Goal: Answer question/provide support: Share knowledge or assist other users

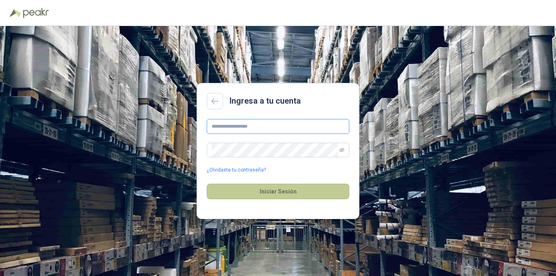
type input "**********"
click at [292, 191] on button "Iniciar Sesión" at bounding box center [278, 191] width 142 height 15
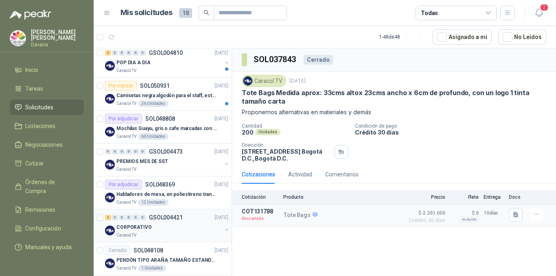
scroll to position [163, 0]
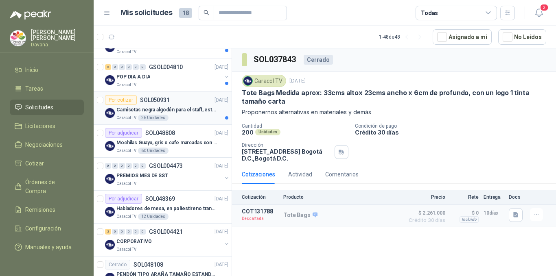
click at [174, 109] on p "Camisetas negra algodón para el staff, estampadas en espalda y frente con el lo…" at bounding box center [166, 110] width 101 height 8
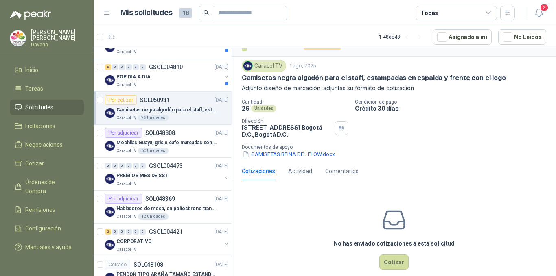
scroll to position [27, 0]
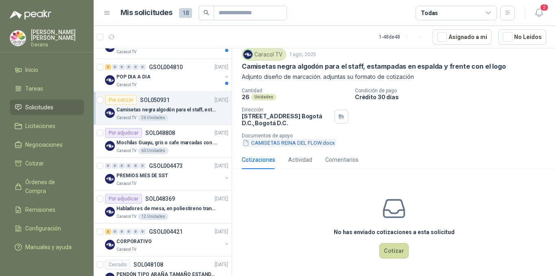
click at [321, 144] on button "CAMISETAS REINA DEL FLOW.docx" at bounding box center [289, 143] width 94 height 9
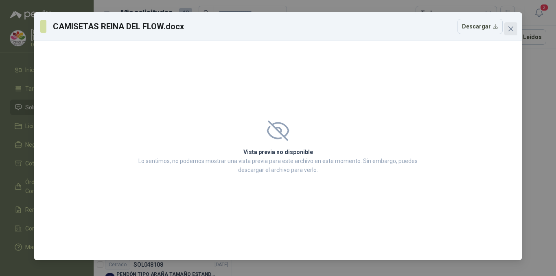
click at [511, 27] on icon "close" at bounding box center [510, 29] width 7 height 7
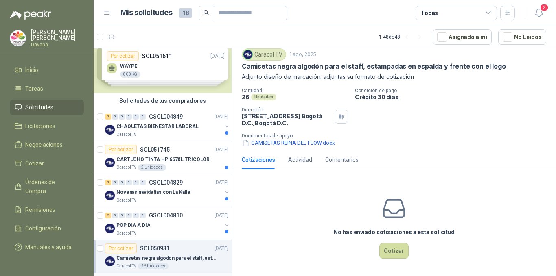
scroll to position [0, 0]
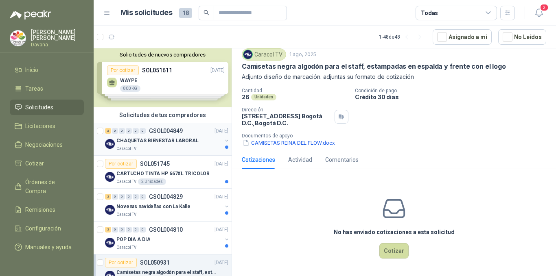
click at [170, 142] on p "CHAQUETAS BIENESTAR LABORAL" at bounding box center [157, 141] width 82 height 8
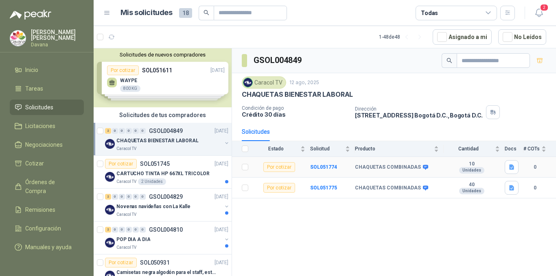
click at [407, 168] on b "CHAQUETAS COMBINADAS" at bounding box center [388, 167] width 66 height 7
click at [157, 208] on p "Novenas navideñas con La Kalle" at bounding box center [153, 207] width 74 height 8
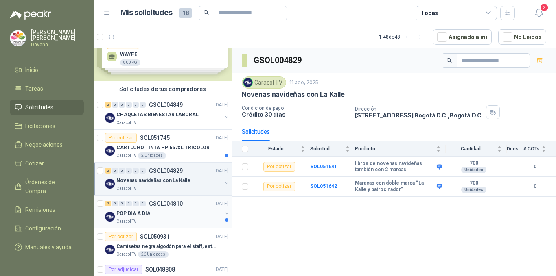
scroll to position [41, 0]
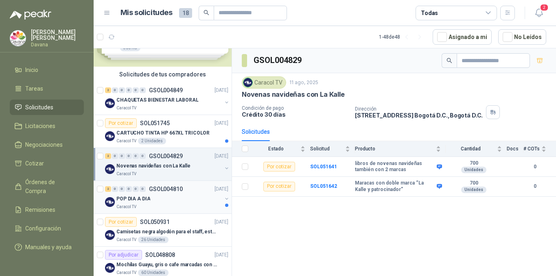
click at [140, 199] on p "POP DIA A DIA" at bounding box center [133, 199] width 34 height 8
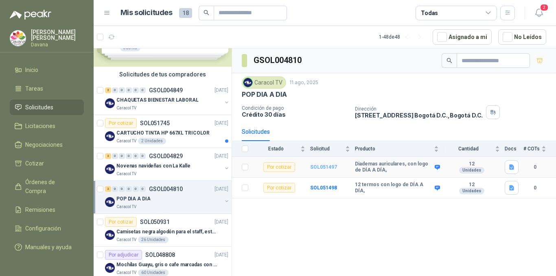
click at [322, 167] on b "SOL051497" at bounding box center [323, 167] width 27 height 6
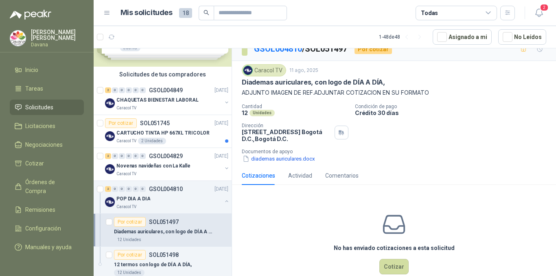
scroll to position [27, 0]
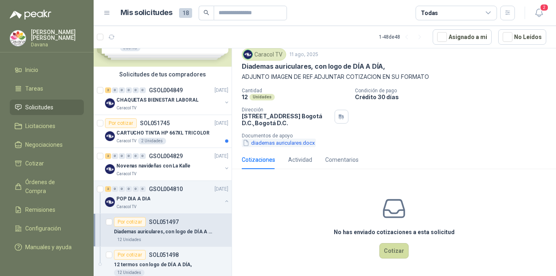
click at [308, 146] on button "diademas auriculares.docx" at bounding box center [279, 143] width 74 height 9
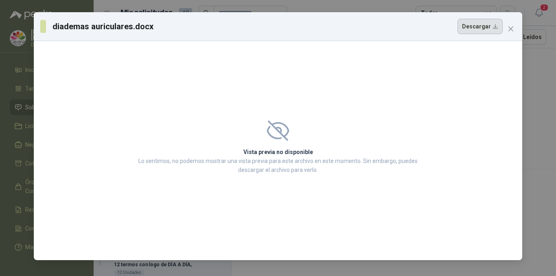
click at [486, 25] on button "Descargar" at bounding box center [479, 26] width 45 height 15
click at [513, 27] on icon "close" at bounding box center [510, 29] width 7 height 7
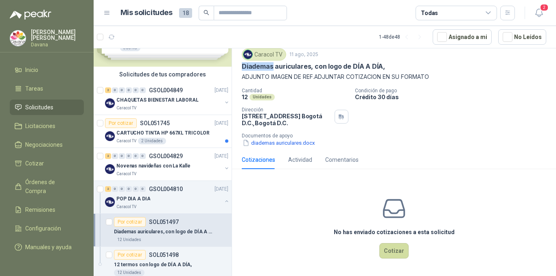
drag, startPoint x: 241, startPoint y: 67, endPoint x: 273, endPoint y: 68, distance: 32.2
click at [273, 68] on div "Caracol TV [DATE] Diademas auriculares, con logo de DÍA A DÍA, ADJUNTO IMAGEN D…" at bounding box center [394, 97] width 324 height 105
copy p "Diademas"
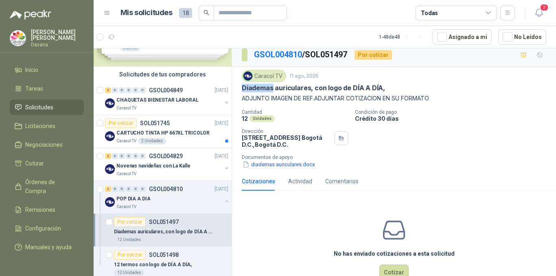
scroll to position [0, 0]
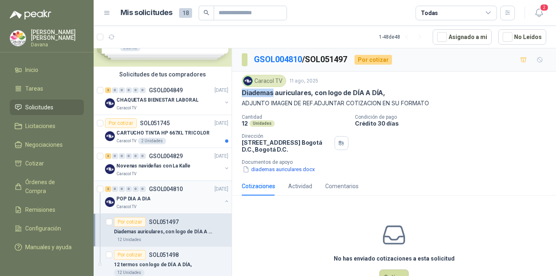
click at [172, 198] on div "POP DIA A DIA" at bounding box center [168, 199] width 105 height 10
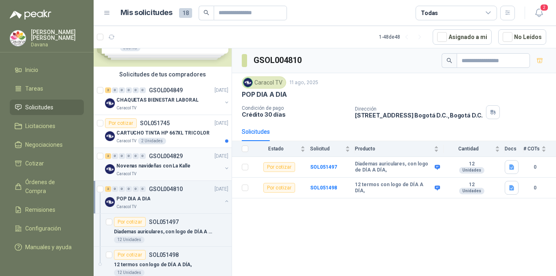
click at [172, 164] on p "Novenas navideñas con La Kalle" at bounding box center [153, 166] width 74 height 8
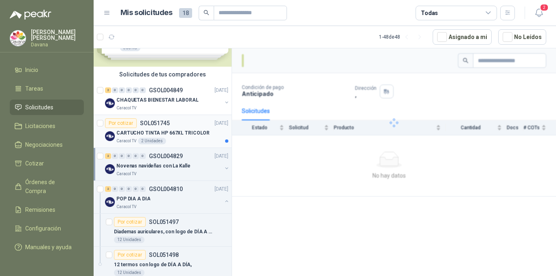
click at [181, 135] on p "CARTUCHO TINTA HP 667XL TRICOLOR" at bounding box center [162, 133] width 93 height 8
click at [180, 100] on p "CHAQUETAS BIENESTAR LABORAL" at bounding box center [157, 100] width 82 height 8
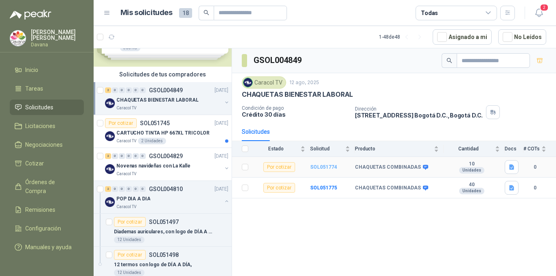
click at [321, 168] on b "SOL051774" at bounding box center [323, 167] width 27 height 6
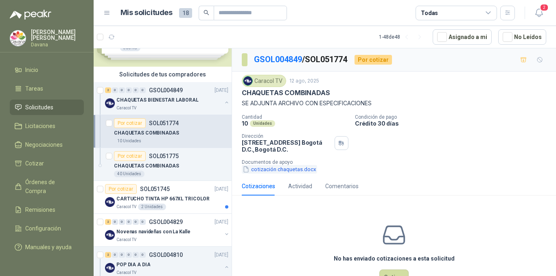
click at [299, 167] on button "cotización chaquetas.docx" at bounding box center [279, 169] width 75 height 9
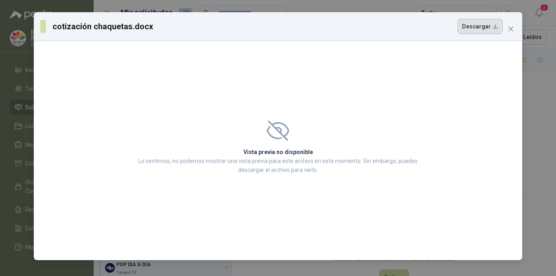
click at [471, 26] on button "Descargar" at bounding box center [479, 26] width 45 height 15
click at [511, 35] on button "Close" at bounding box center [510, 28] width 13 height 13
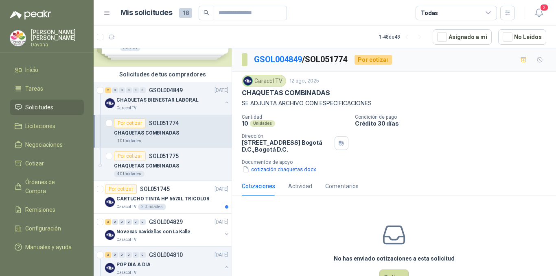
click at [167, 134] on p "CHAQUETAS COMBINADAS" at bounding box center [146, 133] width 65 height 8
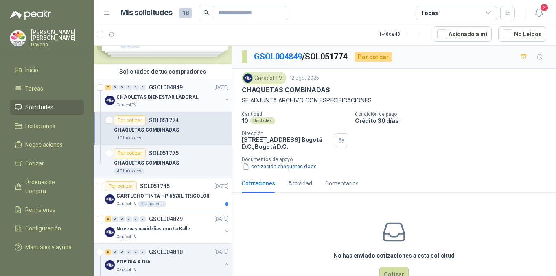
click at [181, 98] on p "CHAQUETAS BIENESTAR LABORAL" at bounding box center [157, 98] width 82 height 8
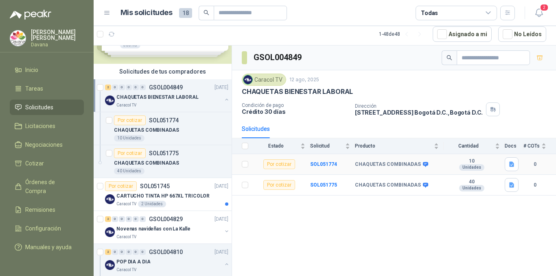
click at [387, 165] on b "CHAQUETAS COMBINADAS" at bounding box center [388, 165] width 66 height 7
click at [327, 164] on b "SOL051774" at bounding box center [323, 165] width 27 height 6
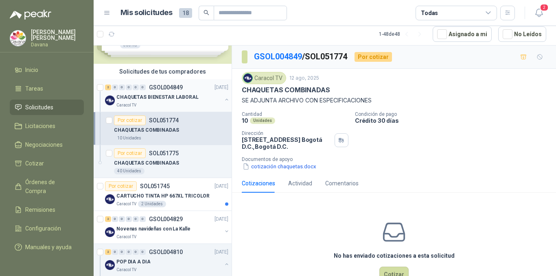
click at [187, 97] on p "CHAQUETAS BIENESTAR LABORAL" at bounding box center [157, 98] width 82 height 8
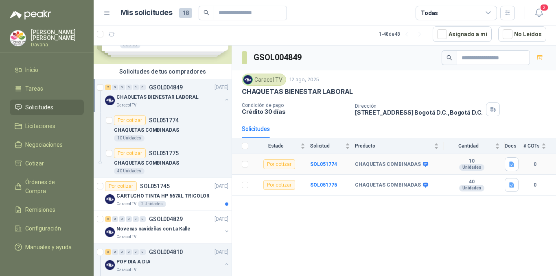
click at [384, 165] on b "CHAQUETAS COMBINADAS" at bounding box center [388, 165] width 66 height 7
click at [403, 162] on b "CHAQUETAS COMBINADAS" at bounding box center [388, 165] width 66 height 7
click at [517, 169] on button "button" at bounding box center [511, 164] width 14 height 14
click at [488, 148] on button "cotización chaquetas.docx" at bounding box center [475, 146] width 75 height 9
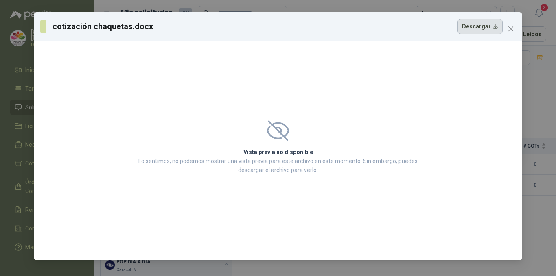
click at [474, 30] on button "Descargar" at bounding box center [479, 26] width 45 height 15
click at [519, 27] on div "cotización chaquetas.docx Descargar" at bounding box center [278, 26] width 488 height 29
click at [512, 26] on icon "close" at bounding box center [510, 29] width 7 height 7
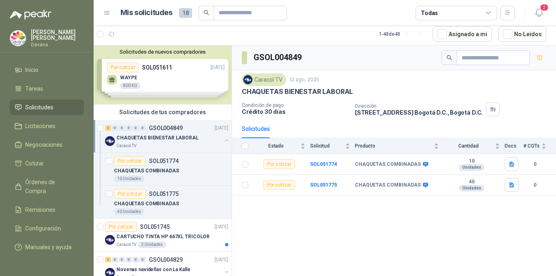
click at [182, 137] on p "CHAQUETAS BIENESTAR LABORAL" at bounding box center [157, 138] width 82 height 8
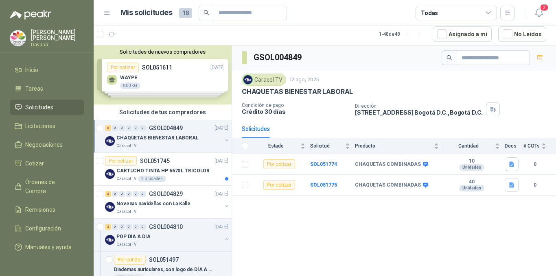
click at [182, 137] on p "CHAQUETAS BIENESTAR LABORAL" at bounding box center [157, 138] width 82 height 8
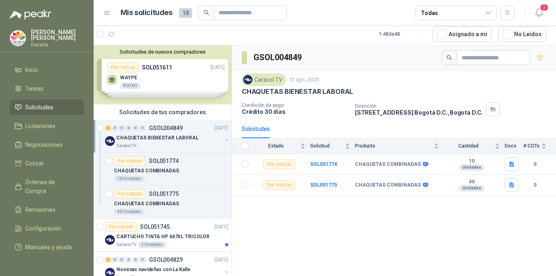
click at [179, 139] on p "CHAQUETAS BIENESTAR LABORAL" at bounding box center [157, 138] width 82 height 8
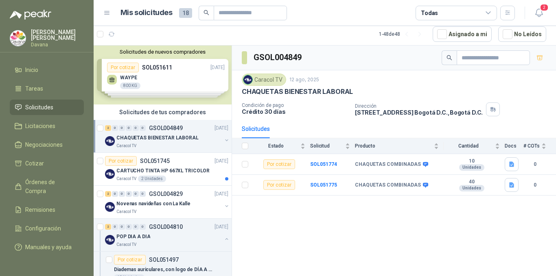
click at [179, 138] on p "CHAQUETAS BIENESTAR LABORAL" at bounding box center [157, 138] width 82 height 8
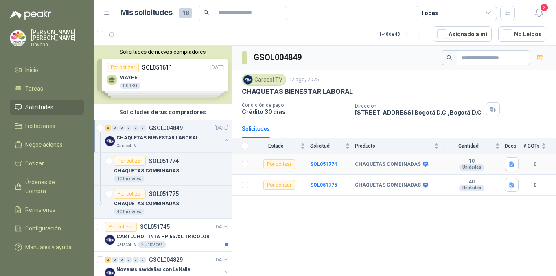
click at [282, 163] on div "Por cotizar" at bounding box center [279, 164] width 32 height 10
click at [277, 162] on div "Por cotizar" at bounding box center [279, 164] width 32 height 10
click at [151, 135] on p "CHAQUETAS BIENESTAR LABORAL" at bounding box center [157, 138] width 82 height 8
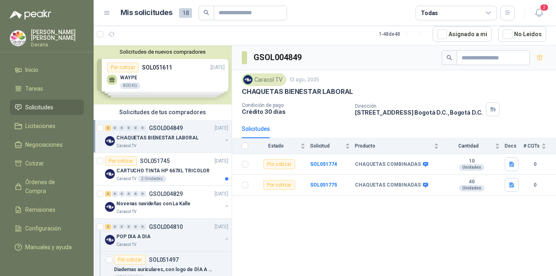
click at [190, 140] on p "CHAQUETAS BIENESTAR LABORAL" at bounding box center [157, 138] width 82 height 8
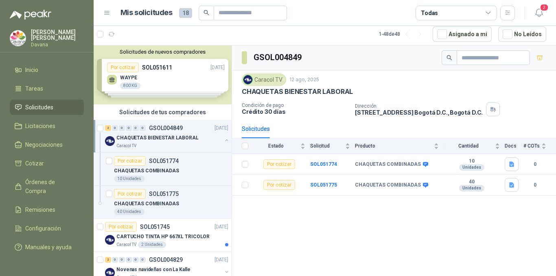
click at [156, 141] on p "CHAQUETAS BIENESTAR LABORAL" at bounding box center [157, 138] width 82 height 8
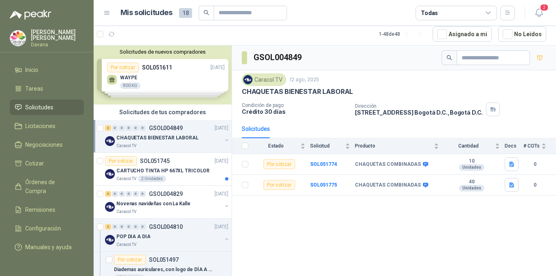
click at [156, 141] on p "CHAQUETAS BIENESTAR LABORAL" at bounding box center [157, 138] width 82 height 8
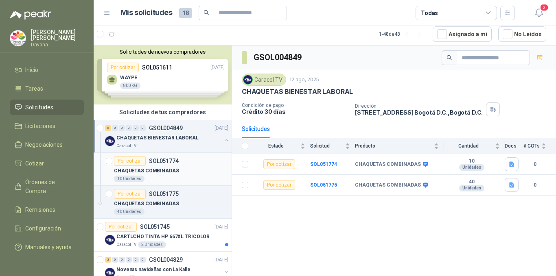
click at [129, 161] on div "Por cotizar" at bounding box center [130, 161] width 32 height 10
click at [274, 166] on div "Por cotizar" at bounding box center [279, 164] width 32 height 10
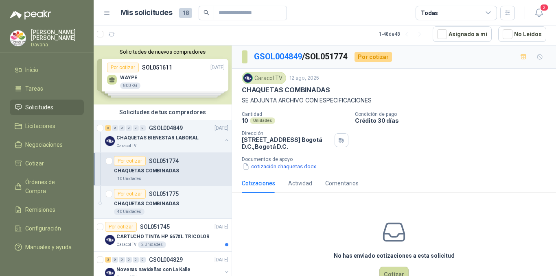
scroll to position [27, 0]
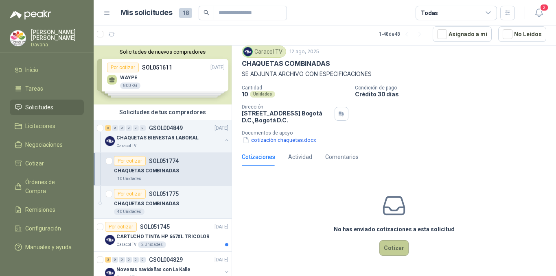
click at [391, 249] on button "Cotizar" at bounding box center [393, 247] width 29 height 15
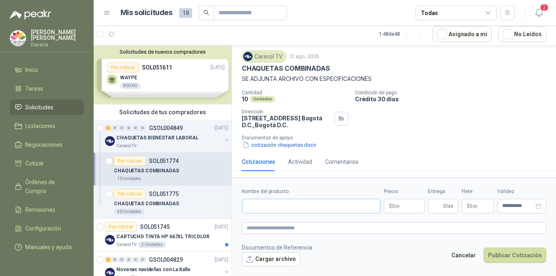
scroll to position [22, 0]
click at [260, 203] on input "Nombre del producto" at bounding box center [311, 206] width 139 height 15
click at [278, 205] on input "Nombre del producto" at bounding box center [311, 206] width 139 height 15
type input "**********"
click at [277, 258] on button "Cargar archivo" at bounding box center [271, 259] width 59 height 15
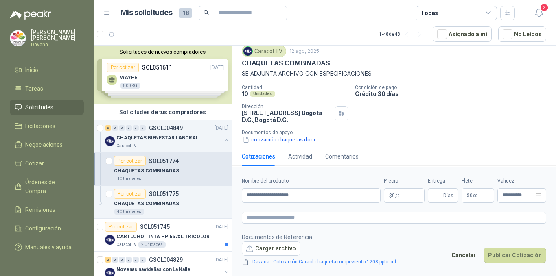
scroll to position [32, 0]
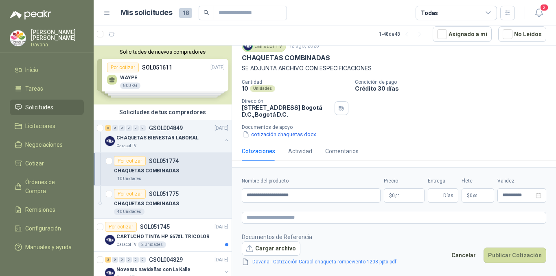
click at [410, 194] on p "$ 0 ,00" at bounding box center [404, 195] width 41 height 15
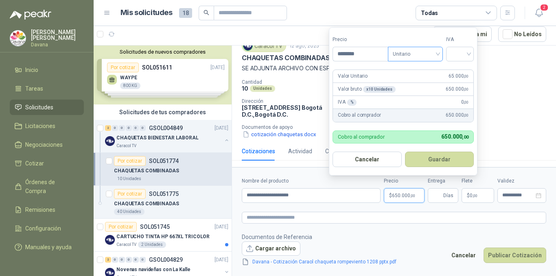
click at [438, 55] on span "Unitario" at bounding box center [415, 54] width 45 height 12
type input "********"
click at [438, 55] on span "Unitario" at bounding box center [415, 54] width 45 height 12
click at [465, 49] on input "search" at bounding box center [460, 53] width 18 height 12
click at [467, 67] on div "19%" at bounding box center [461, 70] width 15 height 9
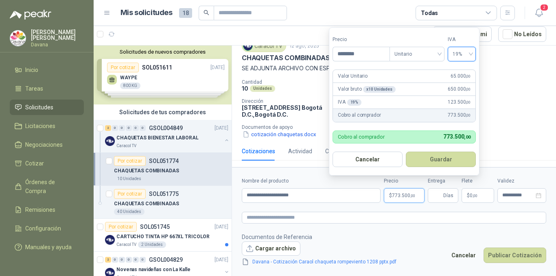
drag, startPoint x: 441, startPoint y: 159, endPoint x: 462, endPoint y: 181, distance: 31.1
click at [441, 159] on button "Guardar" at bounding box center [441, 159] width 70 height 15
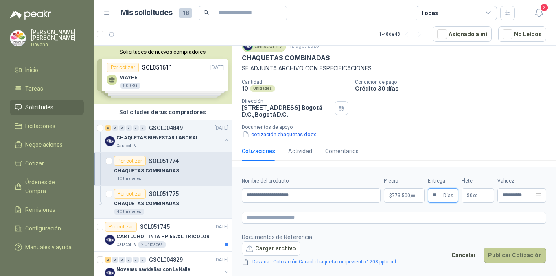
type input "**"
click at [517, 254] on button "Publicar Cotización" at bounding box center [514, 255] width 63 height 15
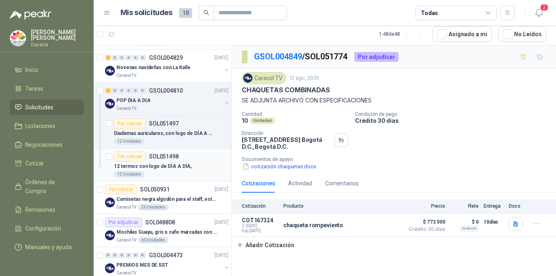
scroll to position [203, 0]
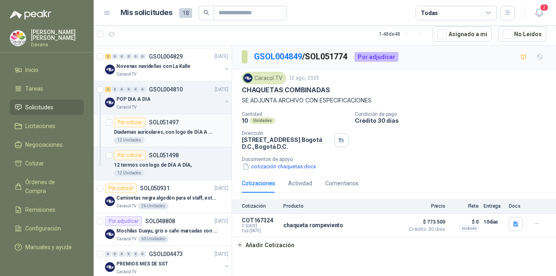
click at [181, 127] on div "Diademas auriculares, con logo de DÍA A DÍA," at bounding box center [171, 132] width 114 height 10
click at [150, 99] on div "POP DIA A DIA" at bounding box center [168, 99] width 105 height 10
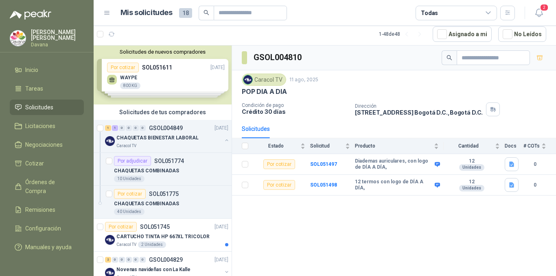
click at [175, 84] on div "Solicitudes de nuevos compradores Por cotizar SOL051611 [DATE] WAYPE 800 KG  P…" at bounding box center [163, 75] width 138 height 59
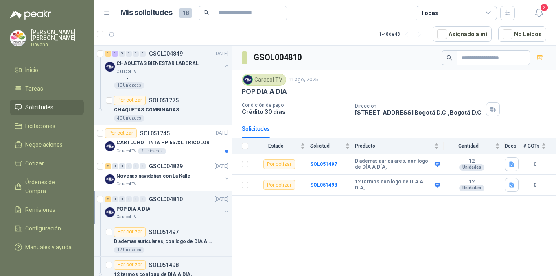
scroll to position [203, 0]
